Goal: Information Seeking & Learning: Learn about a topic

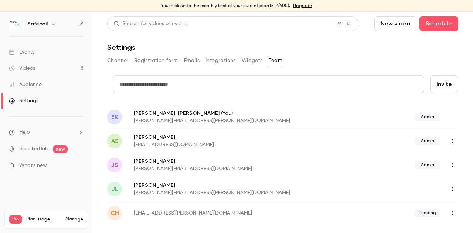
scroll to position [27, 0]
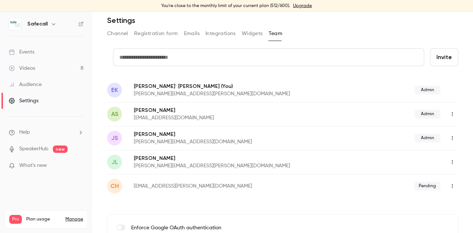
click at [28, 70] on div "Videos" at bounding box center [22, 68] width 26 height 7
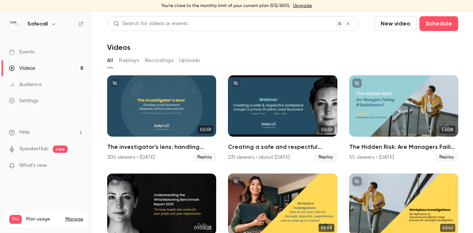
click at [25, 54] on div "Events" at bounding box center [21, 51] width 25 height 7
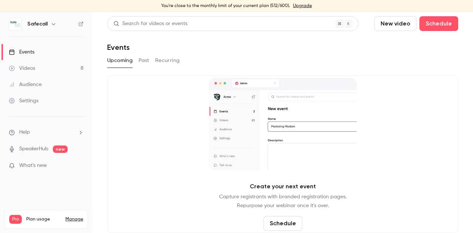
click at [143, 60] on button "Past" at bounding box center [143, 61] width 11 height 12
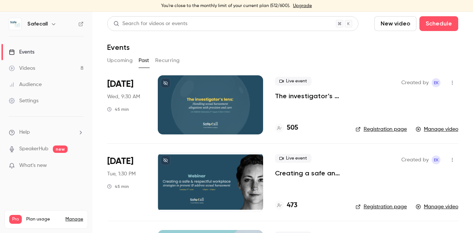
click at [368, 128] on link "Registration page" at bounding box center [380, 129] width 51 height 7
